Goal: Task Accomplishment & Management: Use online tool/utility

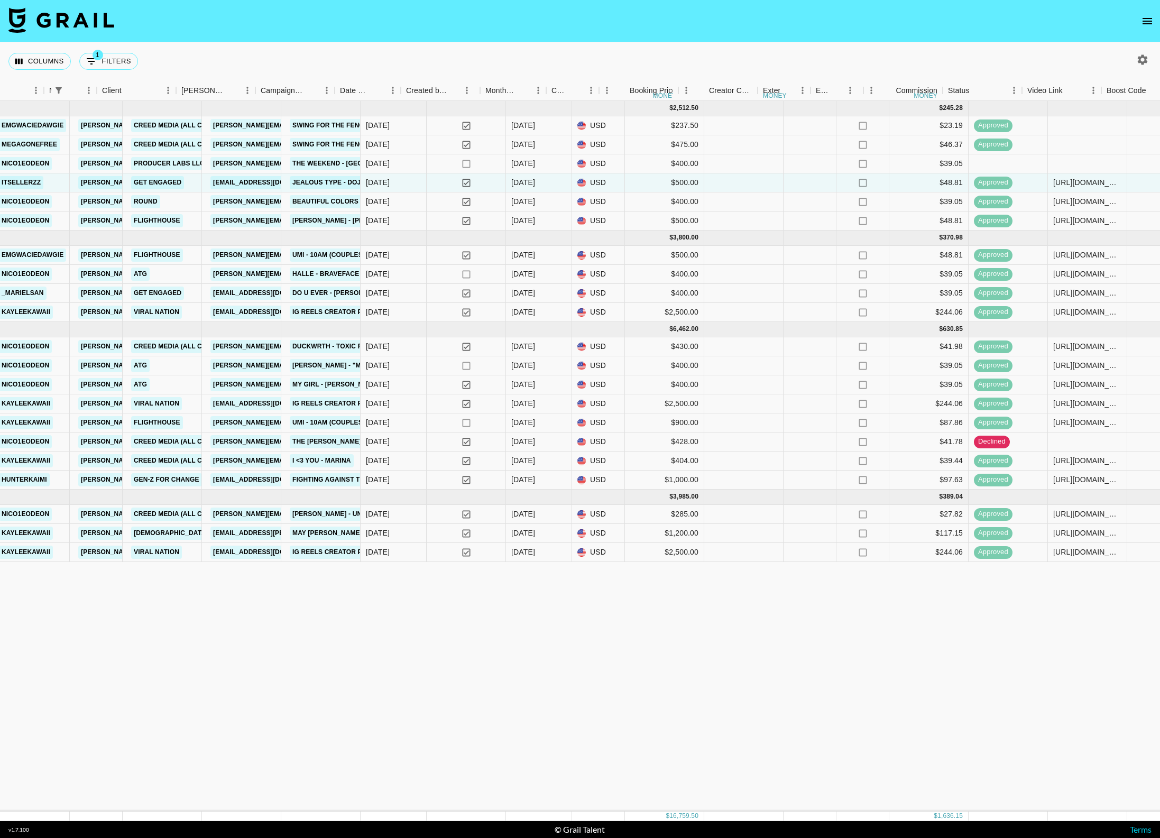
scroll to position [0, 397]
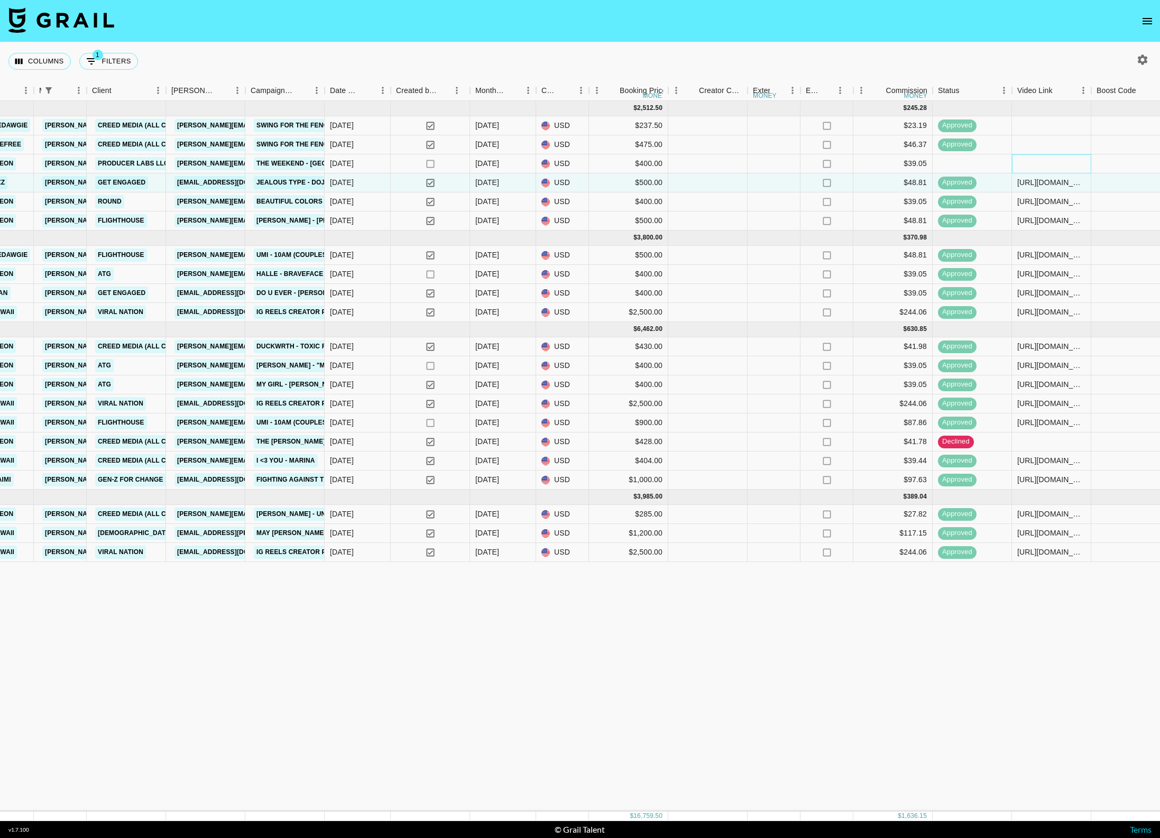
click at [839, 166] on div at bounding box center [1051, 163] width 79 height 19
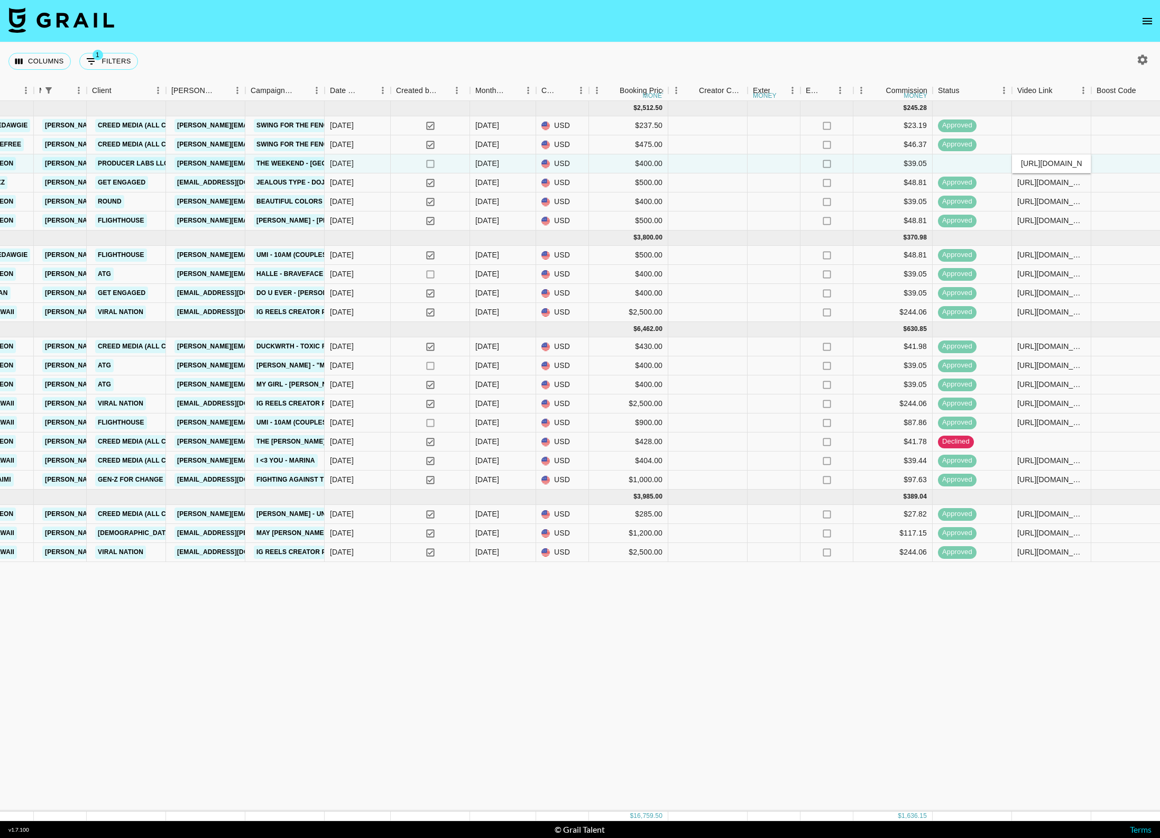
scroll to position [0, 263]
type input "[URL][DOMAIN_NAME]"
click at [839, 206] on div "[URL][DOMAIN_NAME]" at bounding box center [1052, 201] width 68 height 11
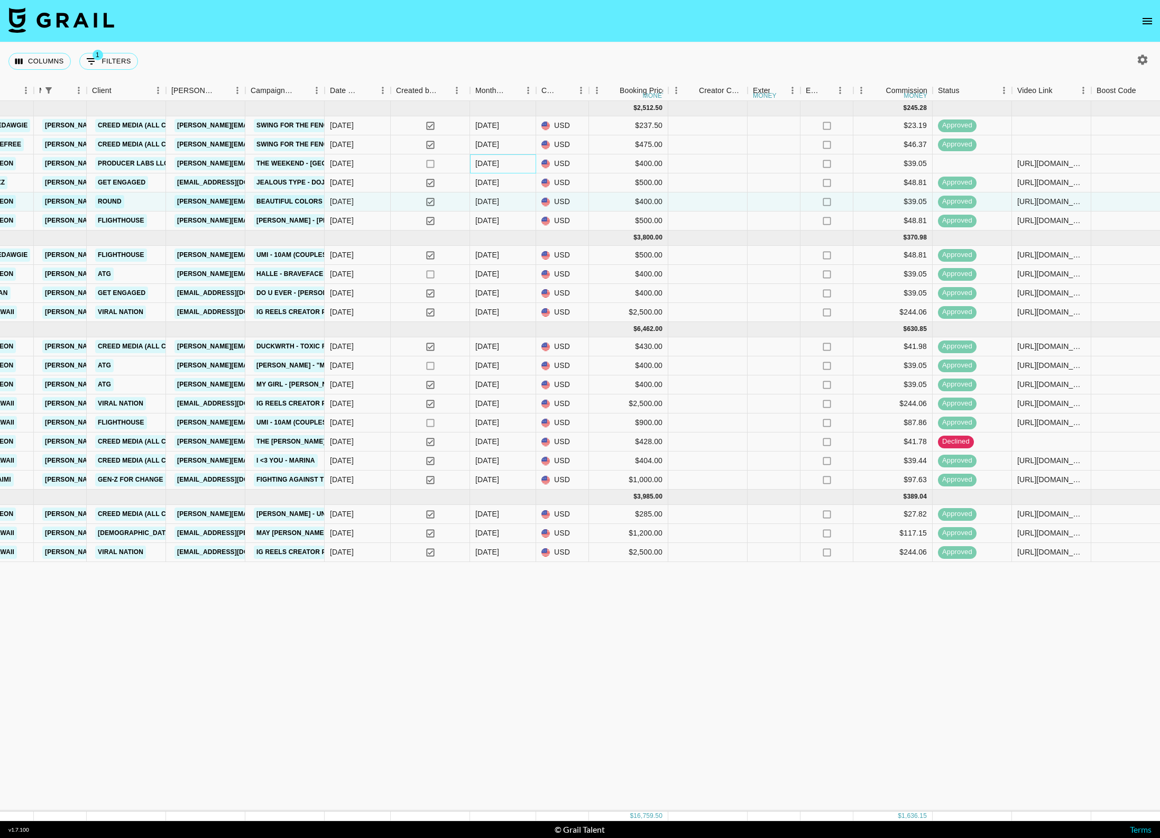
click at [505, 164] on div "[DATE]" at bounding box center [503, 163] width 66 height 19
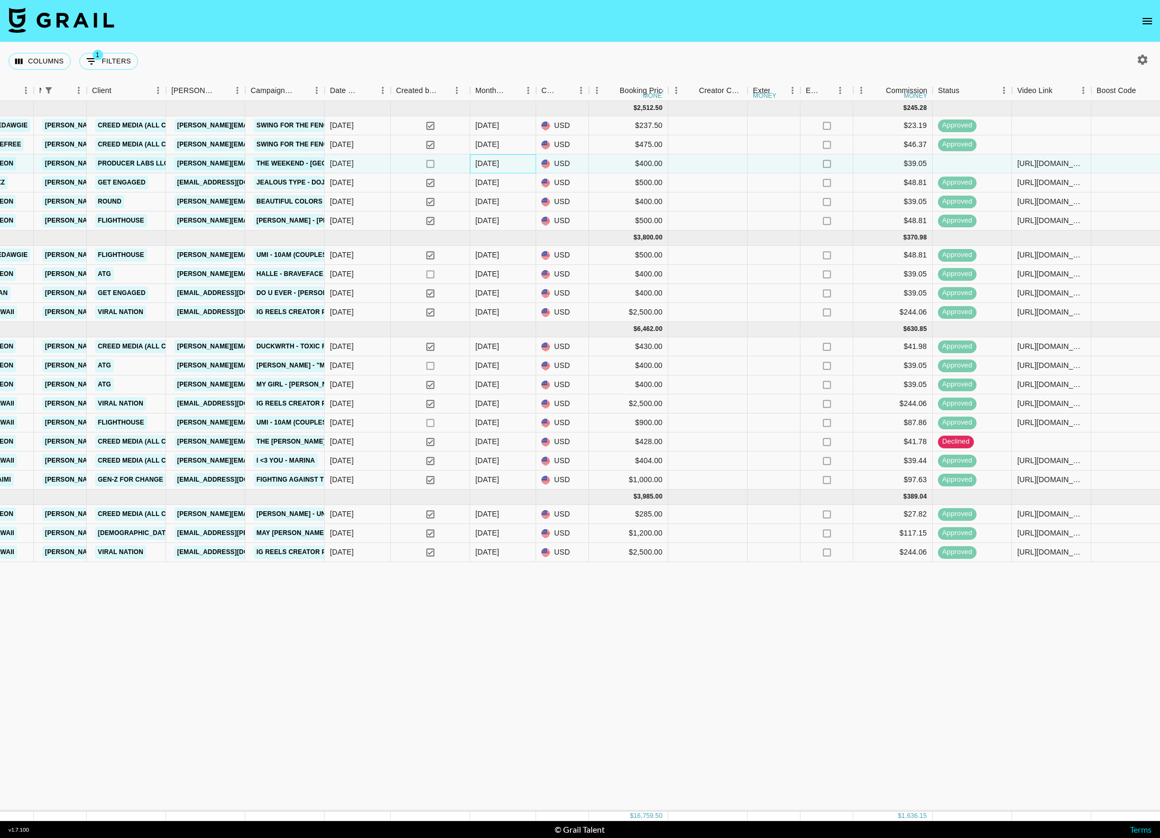
click at [505, 164] on div "[DATE]" at bounding box center [503, 163] width 66 height 19
click at [495, 420] on li "[DATE]" at bounding box center [503, 421] width 65 height 19
type input "[DATE]"
click at [565, 491] on div "[DATE] ( 6 ) $ 2,512.50 $ 245.28 TAQYGYLkCv5cCwq6IZYw recuETaLHYlKoaKwS emgwaci…" at bounding box center [725, 456] width 2245 height 711
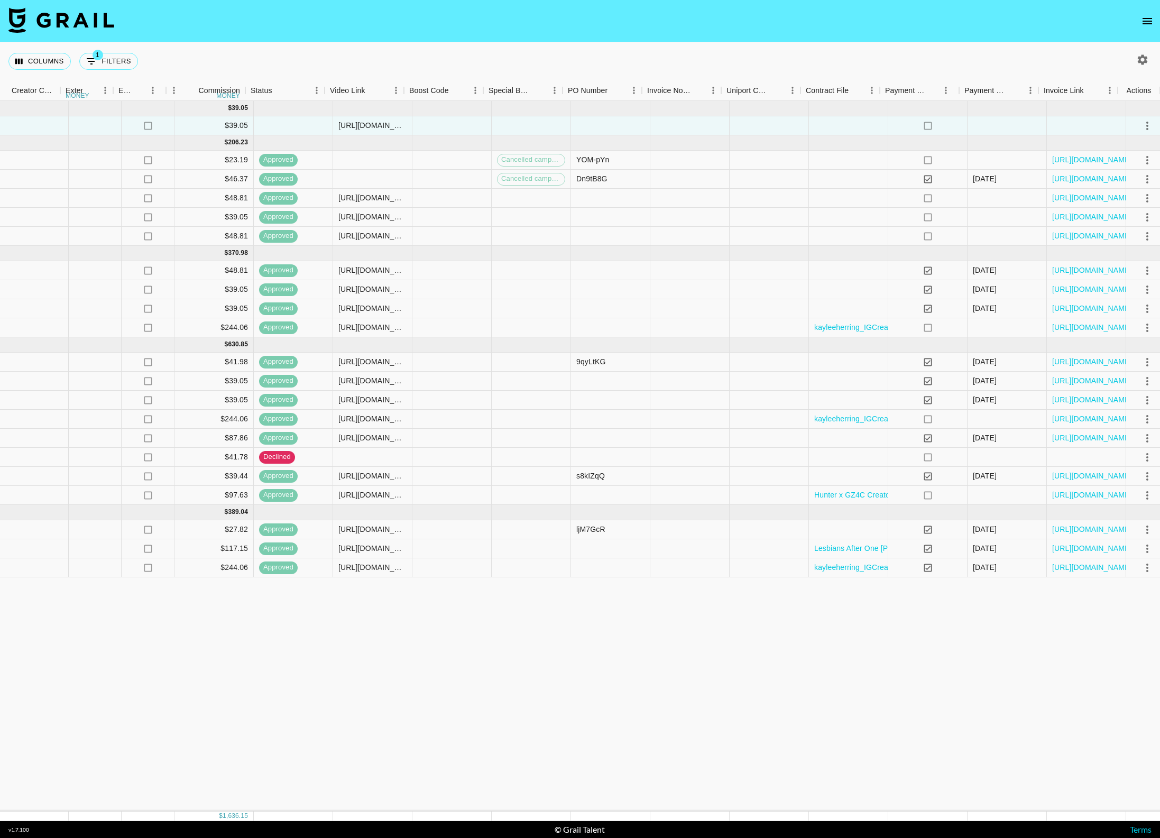
scroll to position [0, 1085]
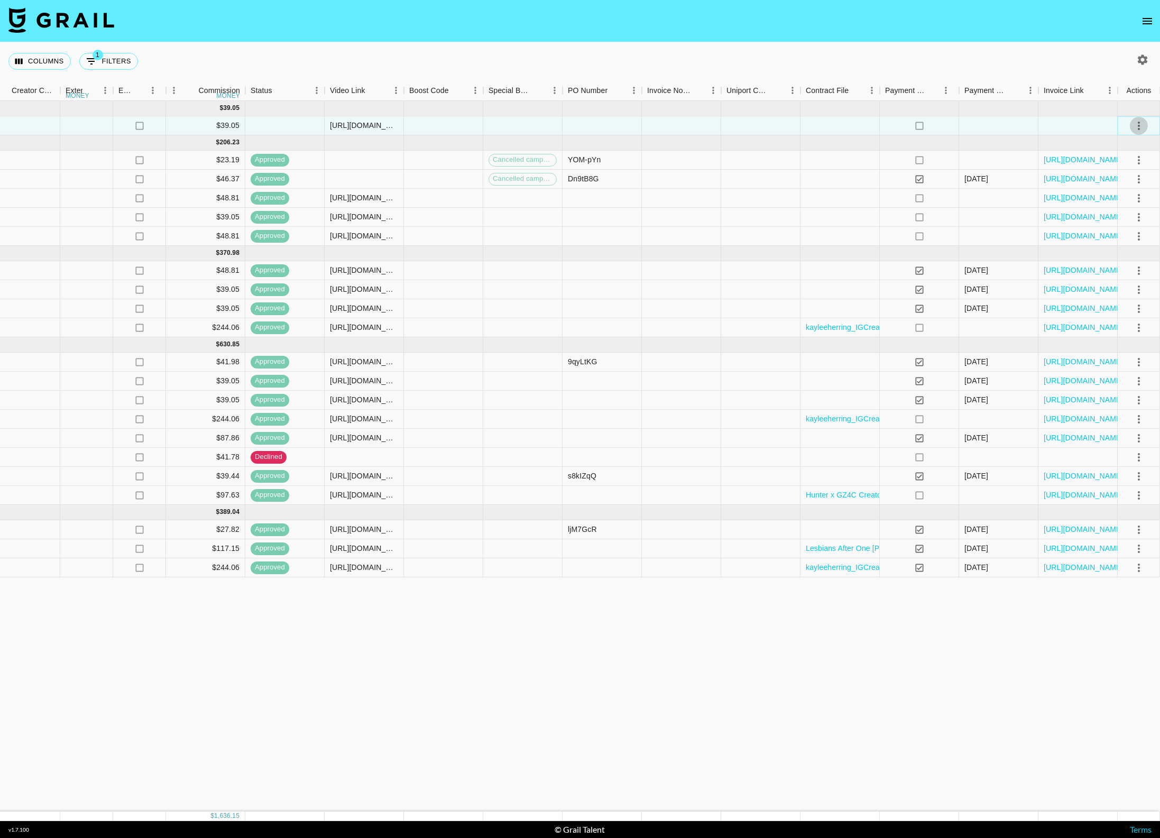
click at [839, 129] on icon "select merge strategy" at bounding box center [1139, 126] width 13 height 13
click at [839, 229] on div "Approve" at bounding box center [1116, 224] width 32 height 13
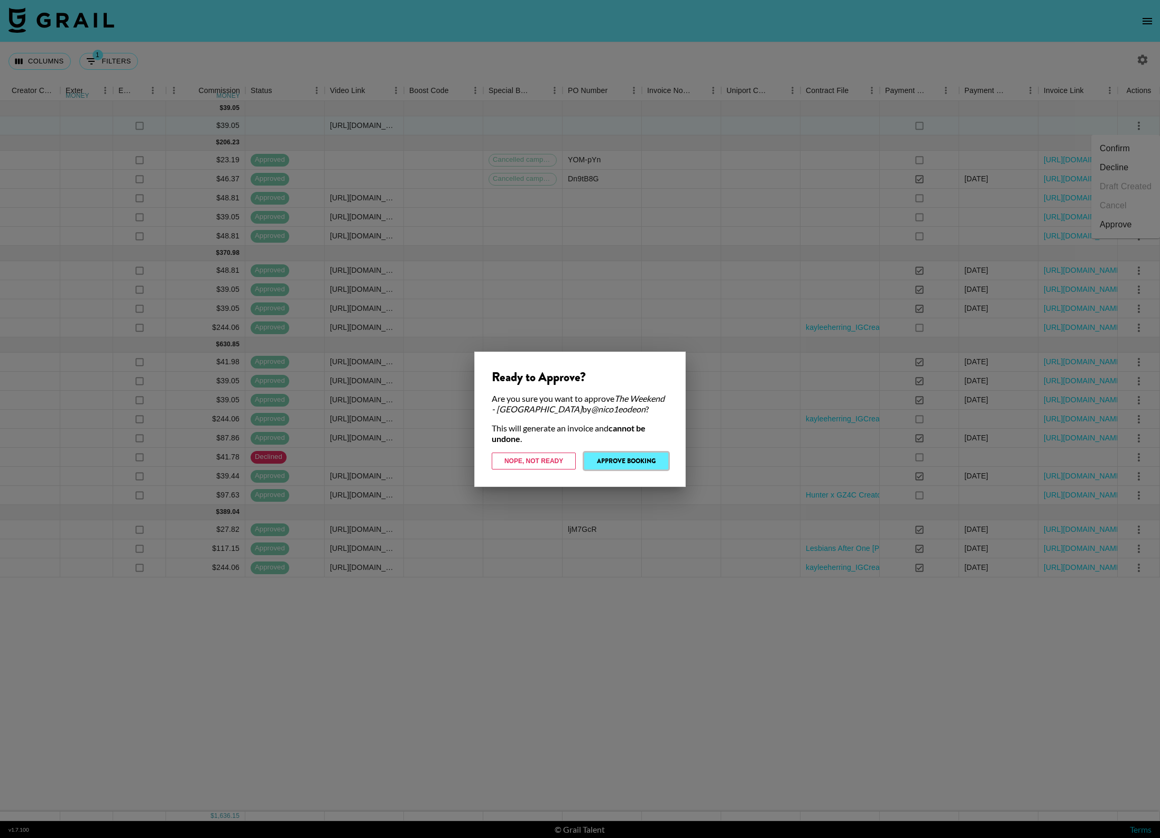
click at [637, 460] on button "Approve Booking" at bounding box center [626, 461] width 84 height 17
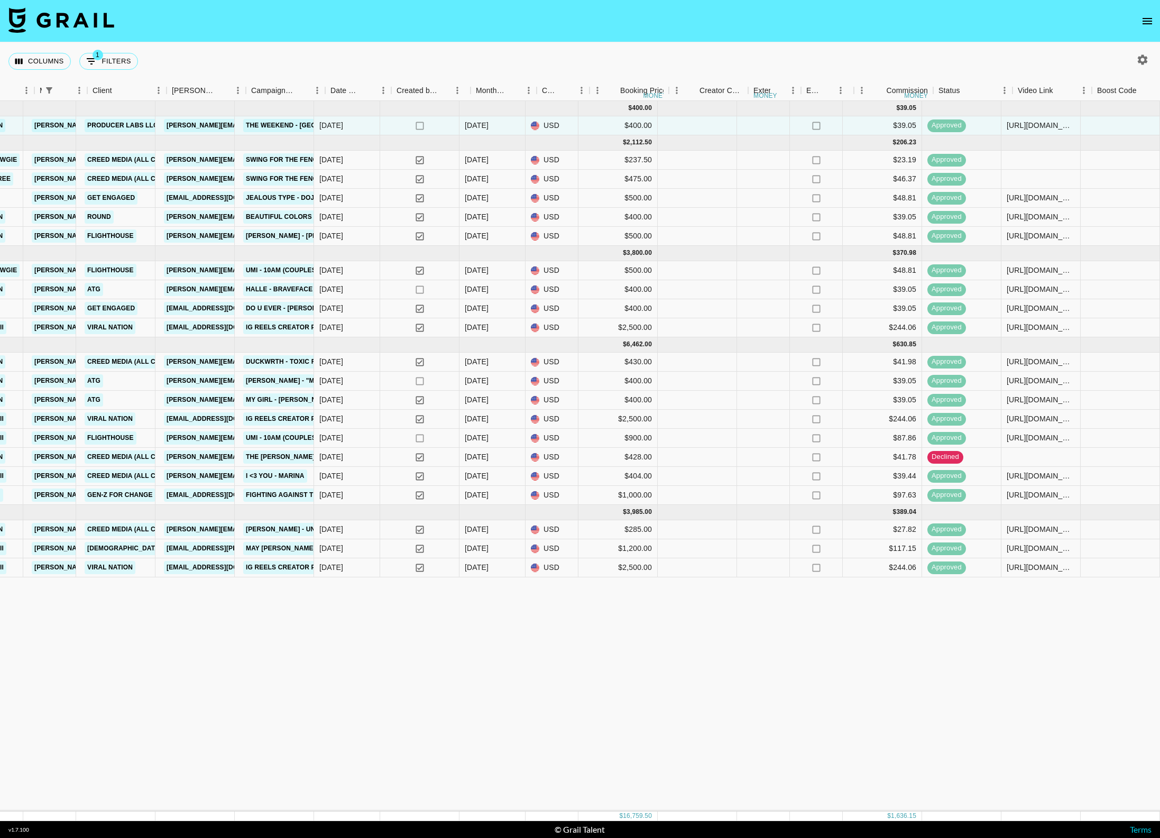
scroll to position [0, 0]
